Goal: Transaction & Acquisition: Obtain resource

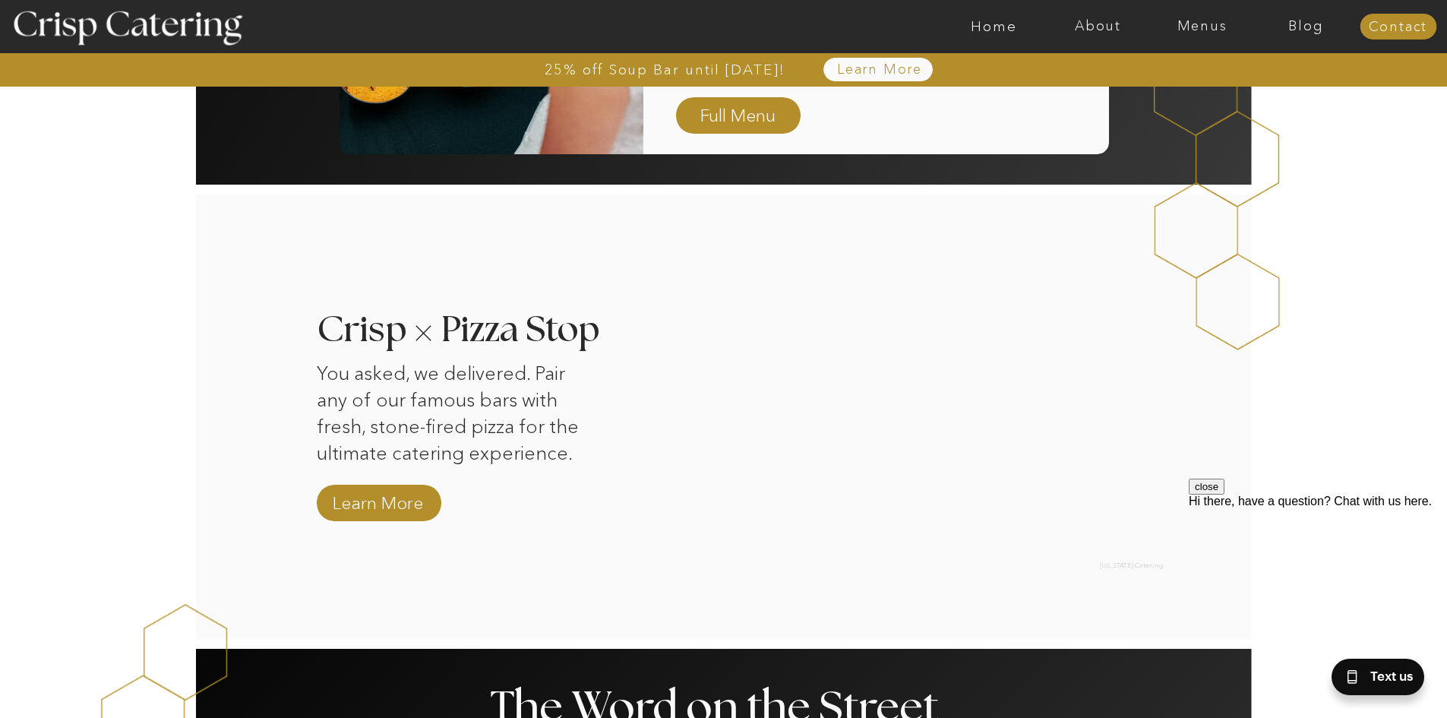
scroll to position [1368, 0]
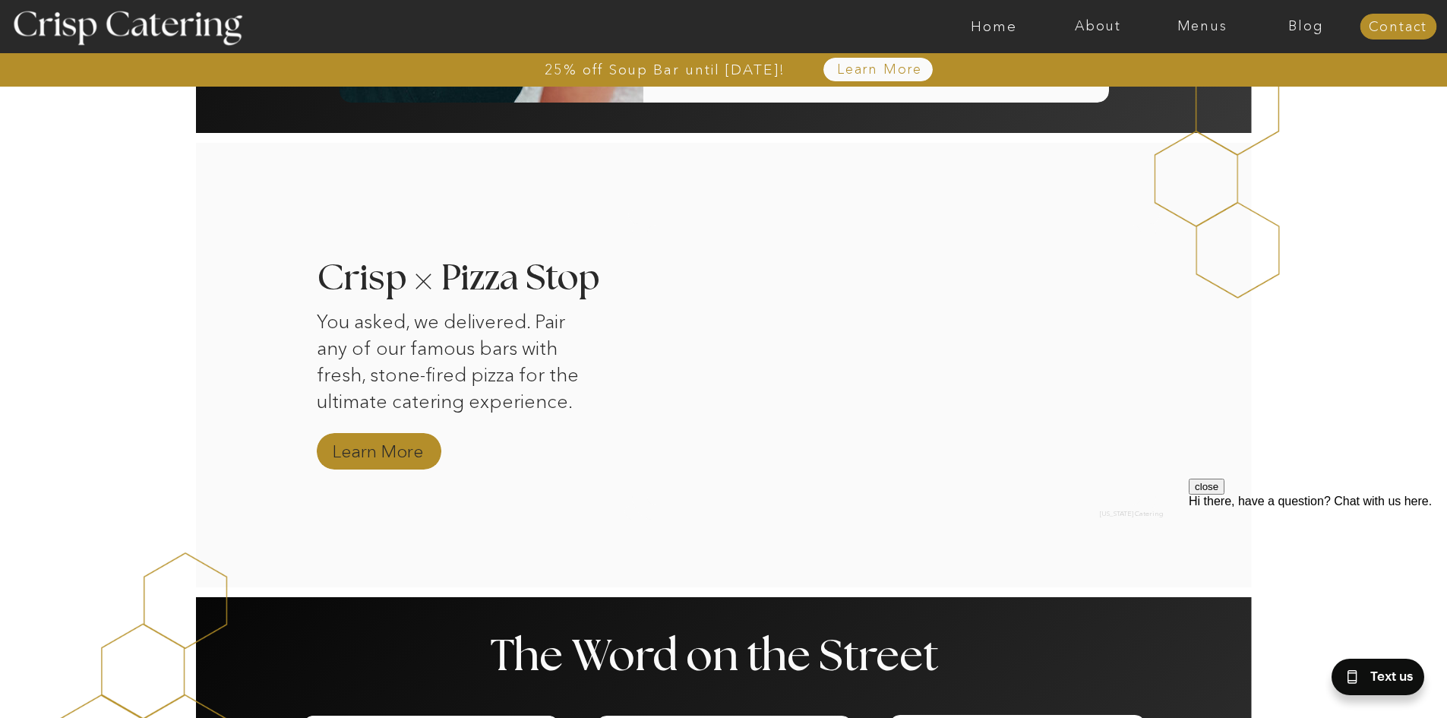
click at [372, 454] on nav "Learn More" at bounding box center [378, 452] width 102 height 27
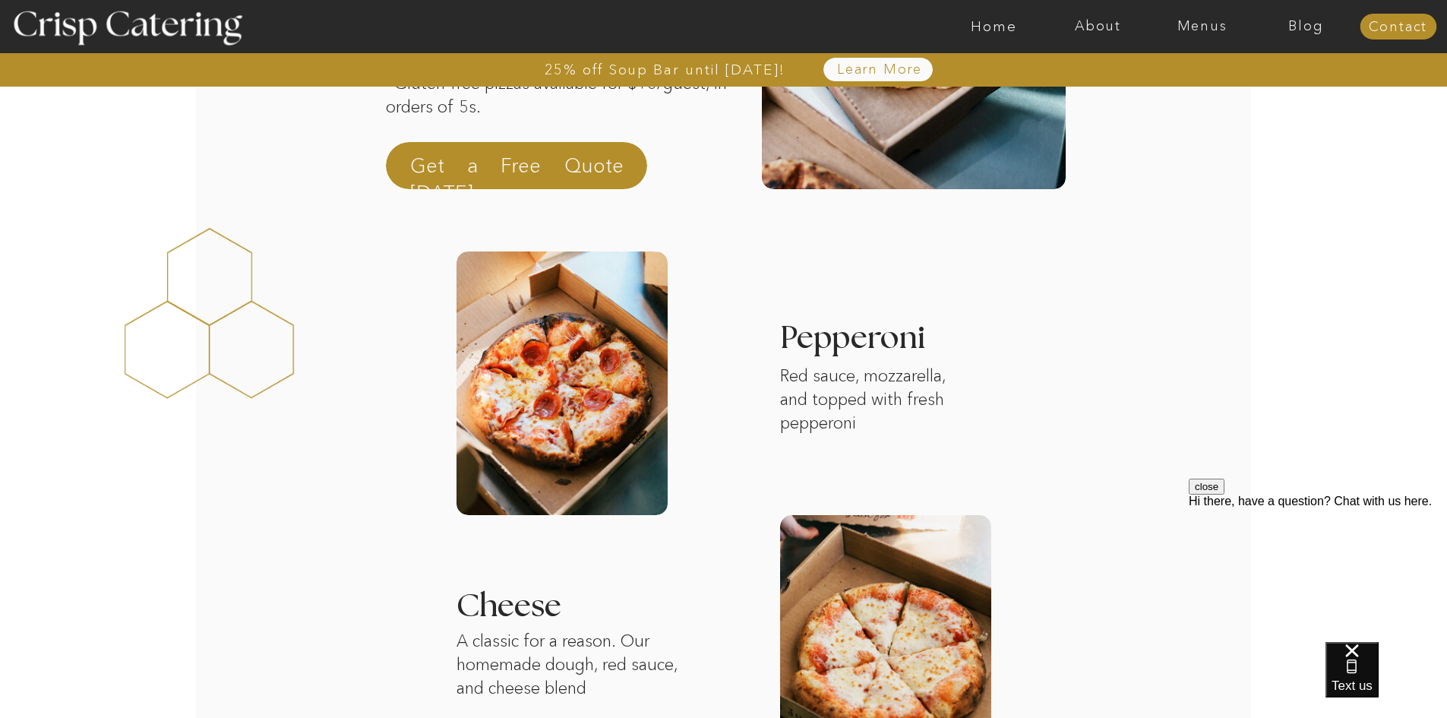
scroll to position [152, 0]
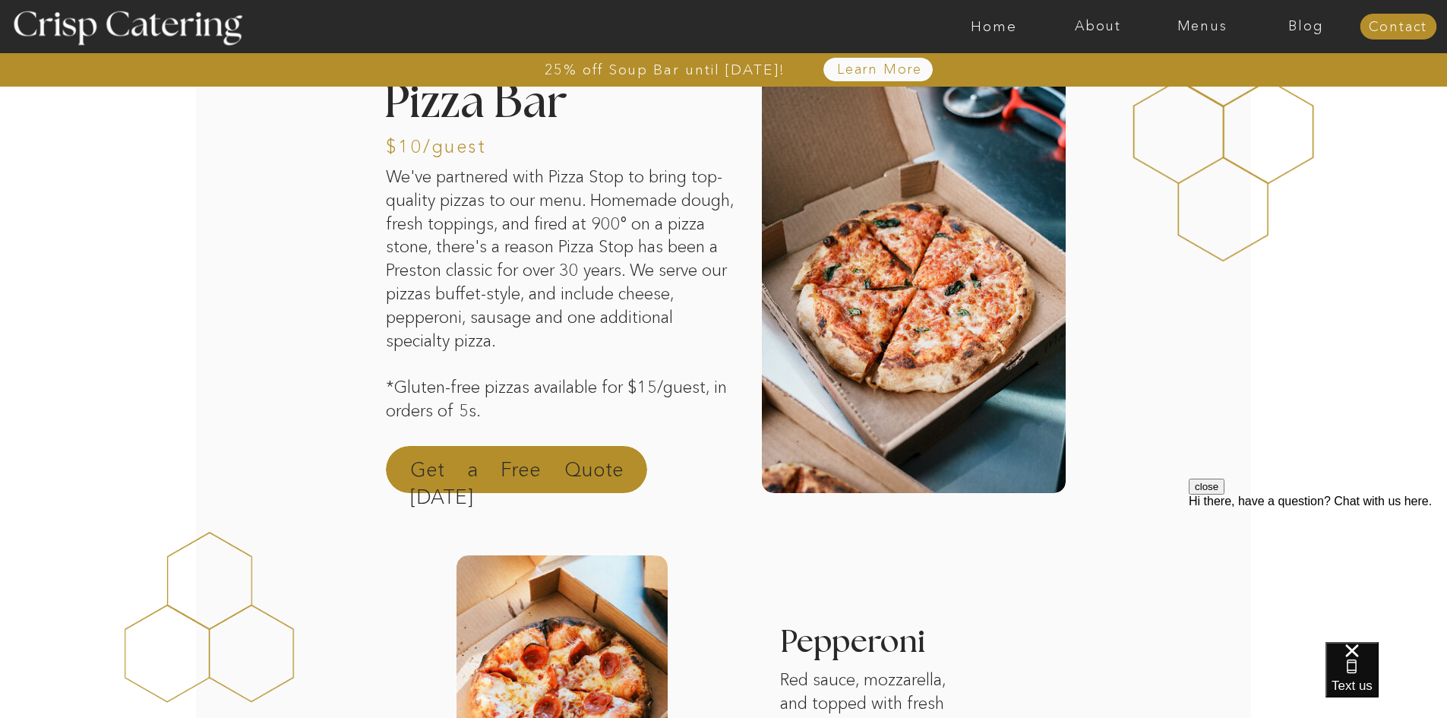
click at [545, 476] on p "Get a Free Quote [DATE]" at bounding box center [517, 474] width 214 height 36
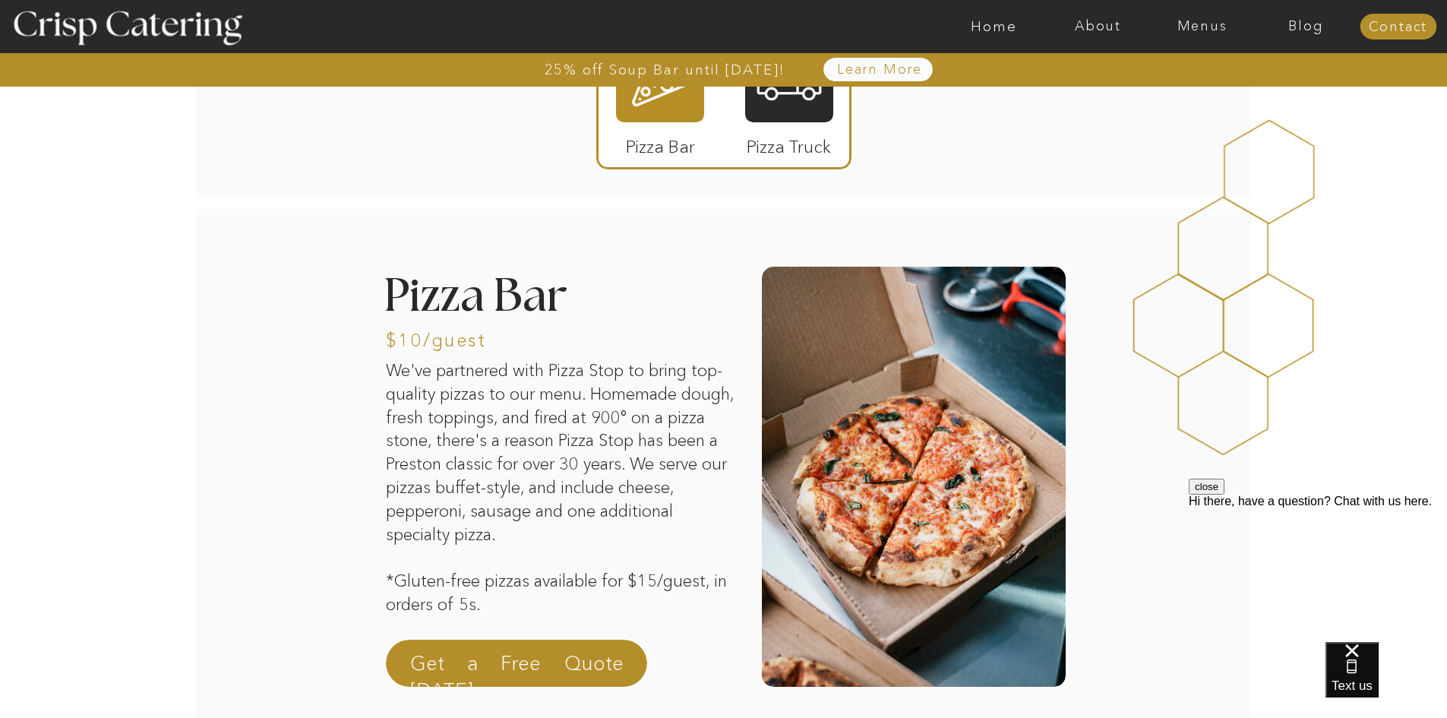
scroll to position [0, 0]
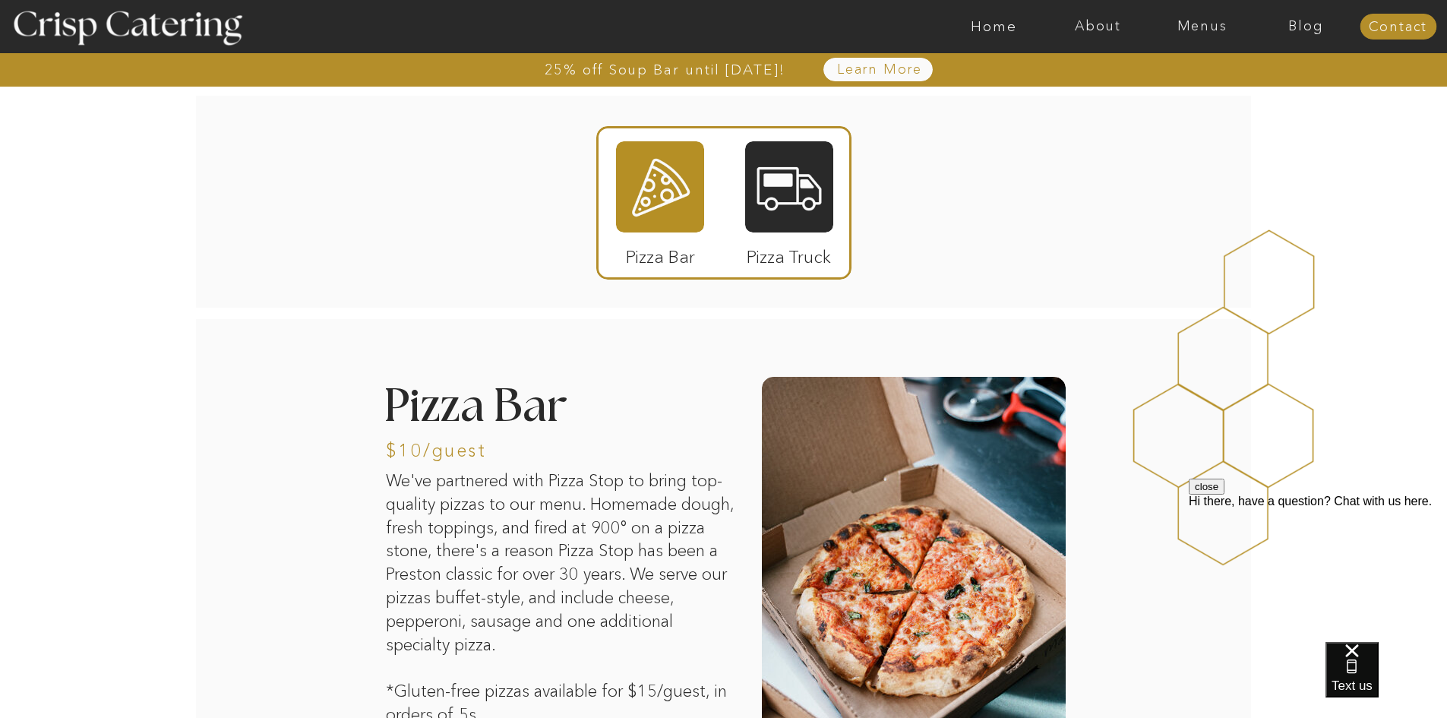
click at [669, 191] on div at bounding box center [660, 186] width 88 height 91
click at [733, 195] on div at bounding box center [723, 202] width 255 height 153
click at [770, 193] on div at bounding box center [789, 186] width 88 height 91
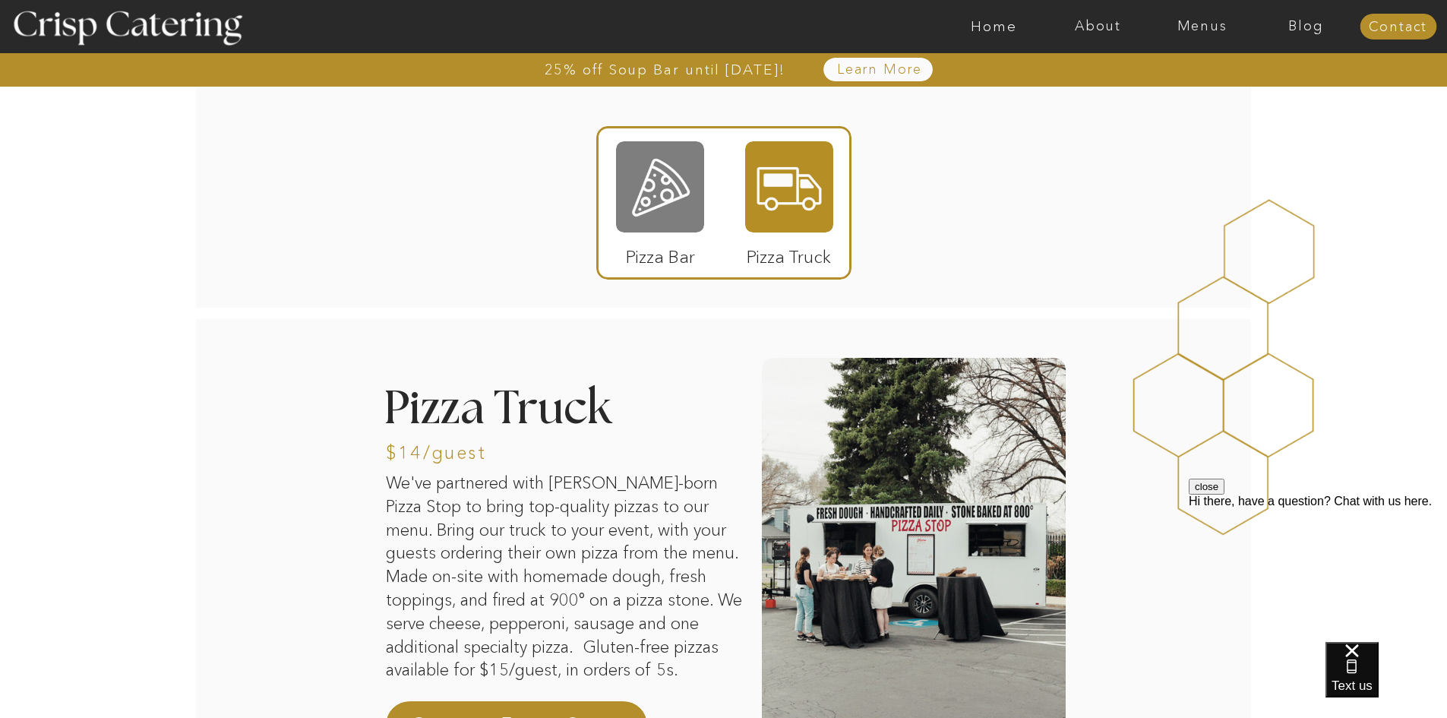
click at [659, 211] on div at bounding box center [660, 186] width 88 height 91
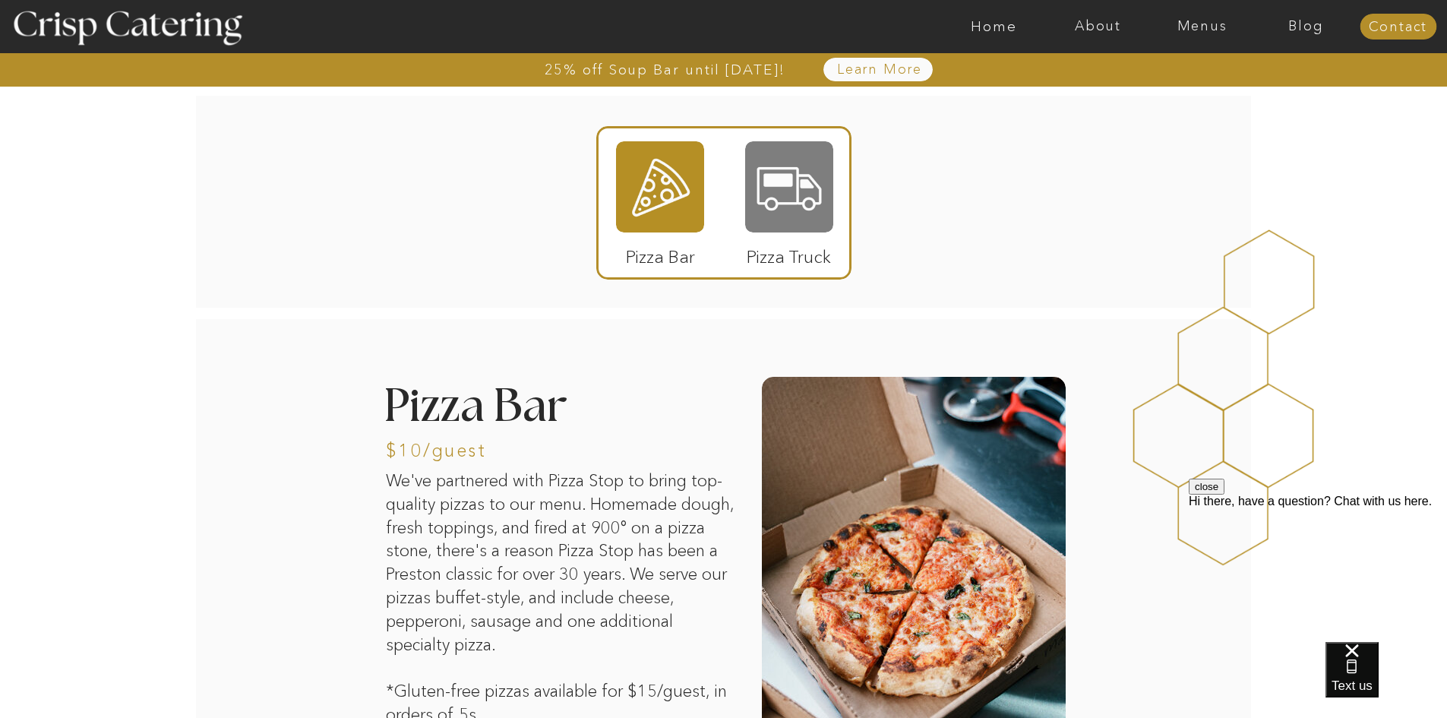
click at [796, 201] on div at bounding box center [789, 186] width 88 height 91
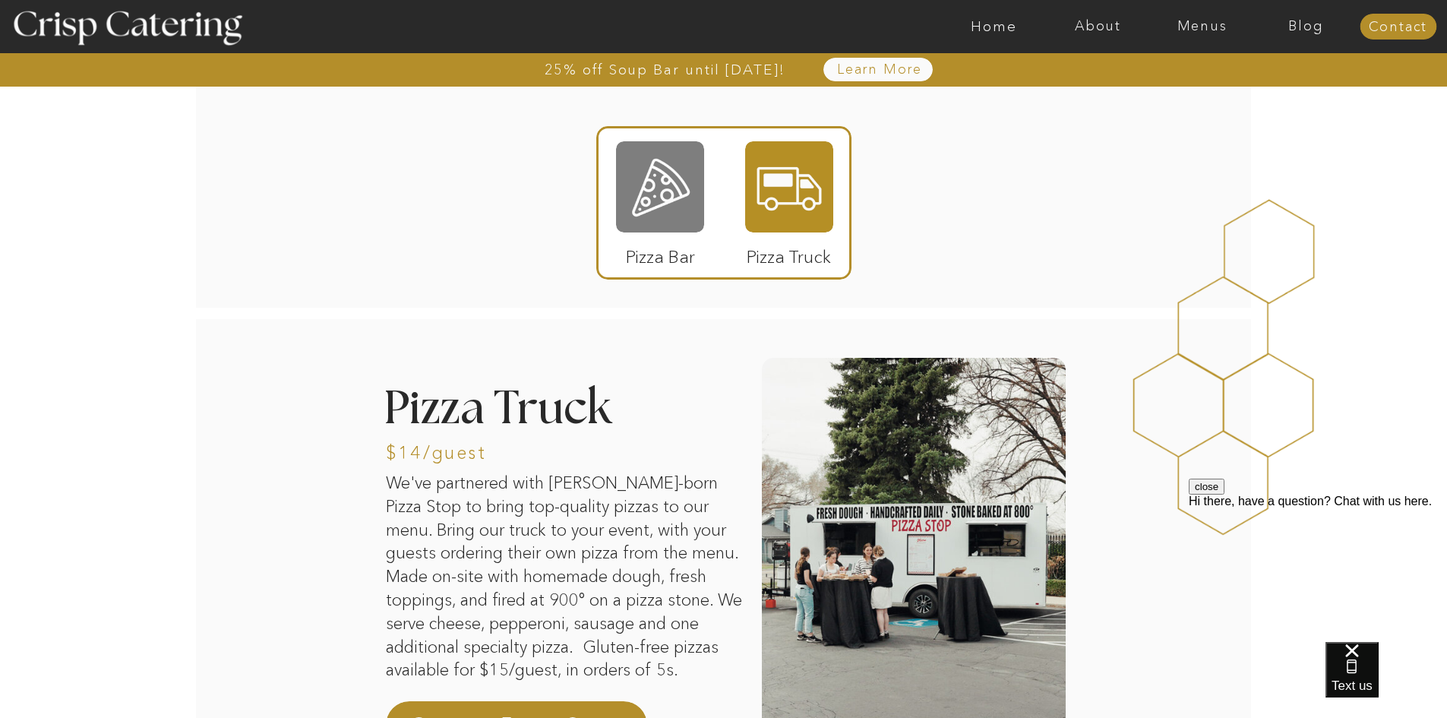
click at [692, 172] on div at bounding box center [660, 186] width 88 height 91
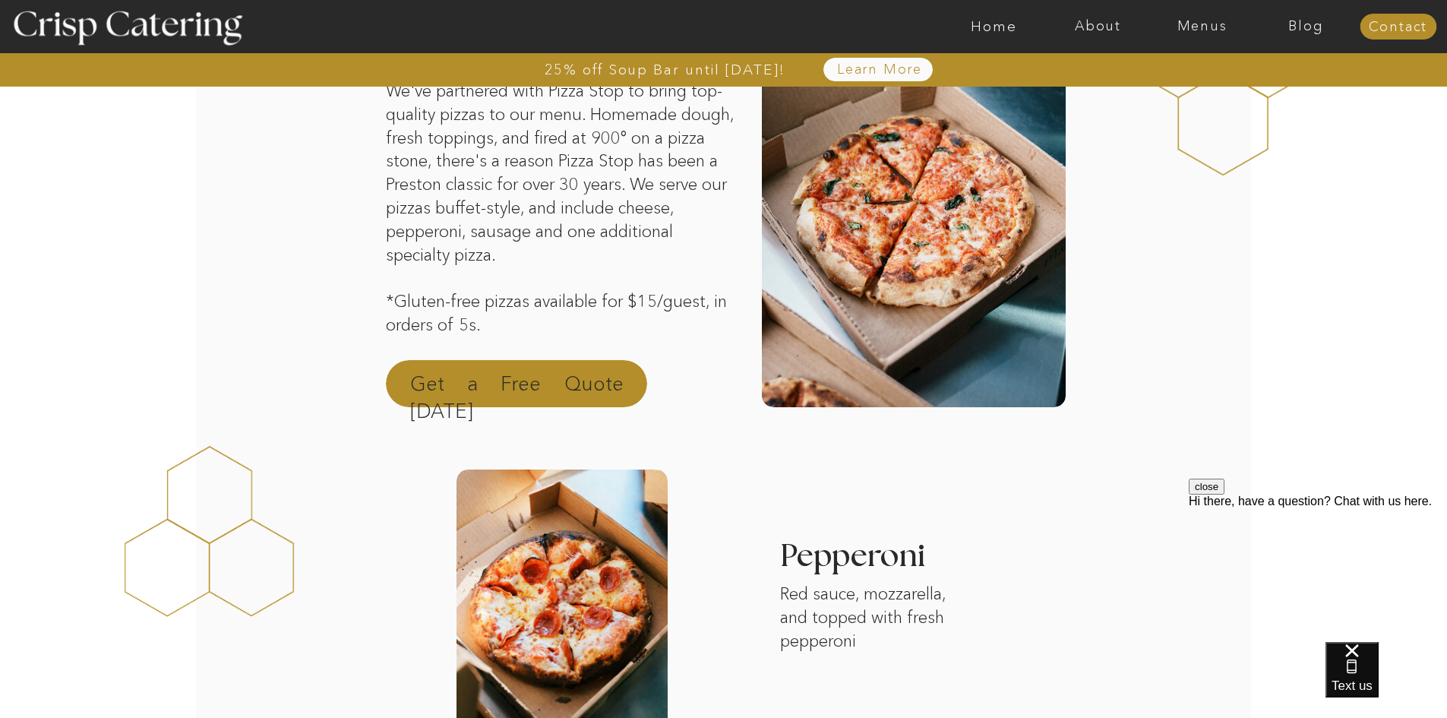
scroll to position [152, 0]
